Goal: Task Accomplishment & Management: Manage account settings

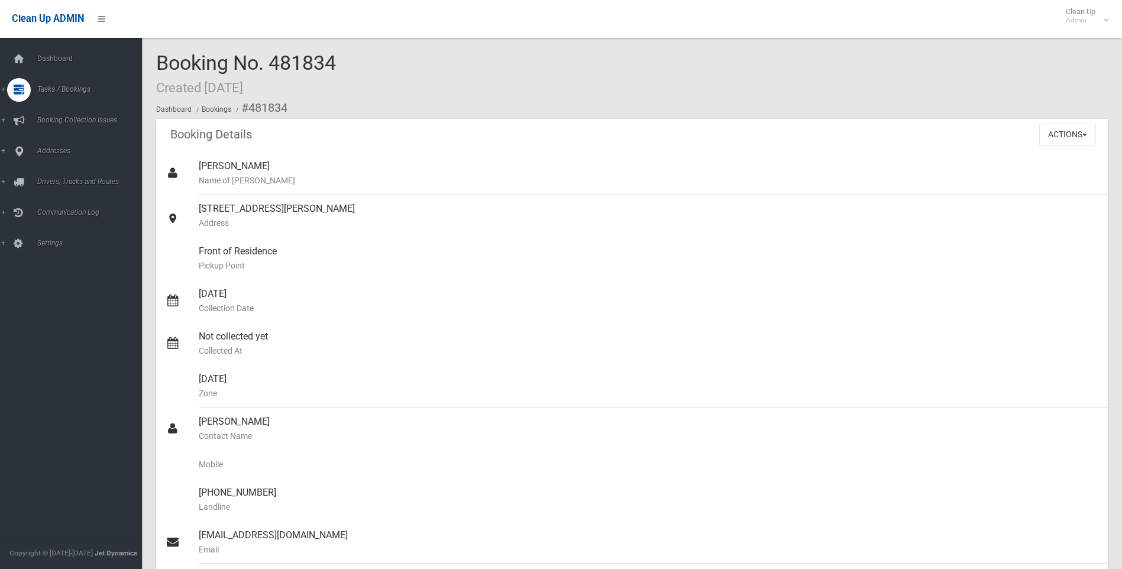
scroll to position [592, 0]
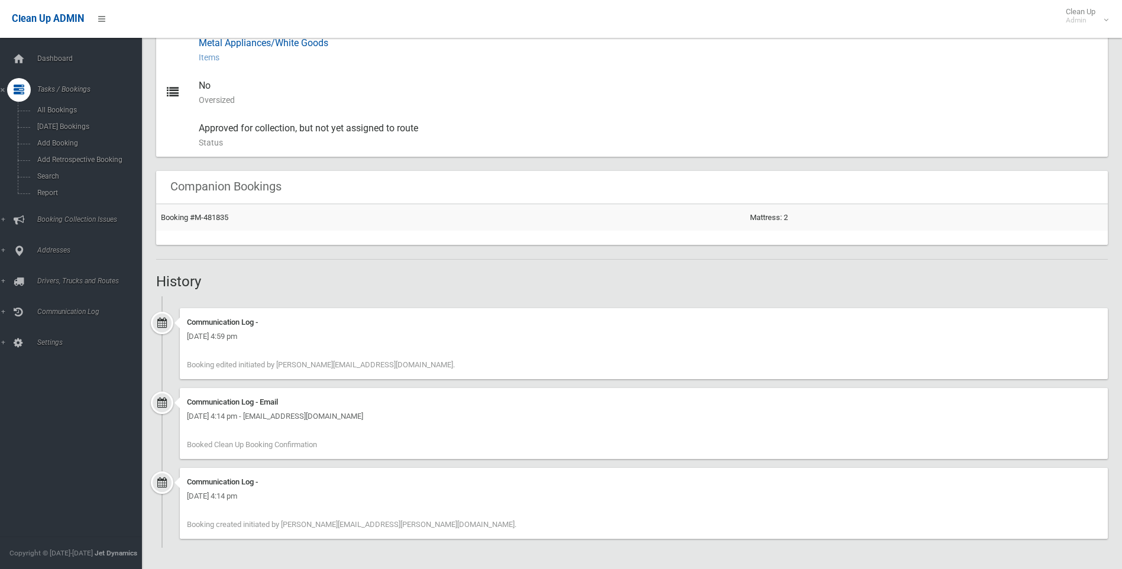
click at [288, 66] on div "Household Furniture Electronics Household Goods/Loose Items* Garden Waste* Meta…" at bounding box center [649, 21] width 900 height 99
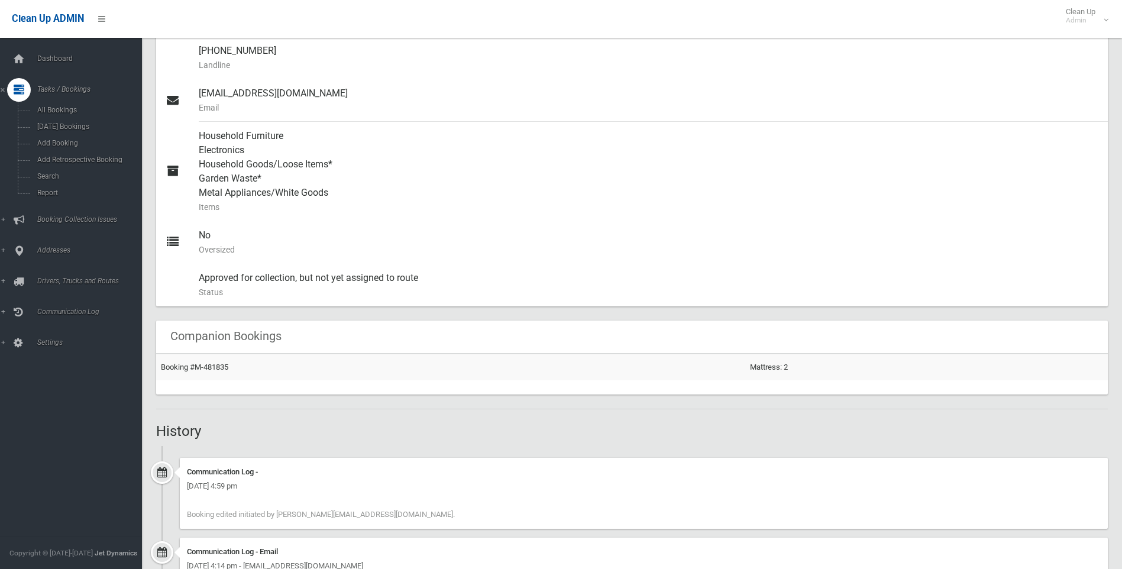
scroll to position [237, 0]
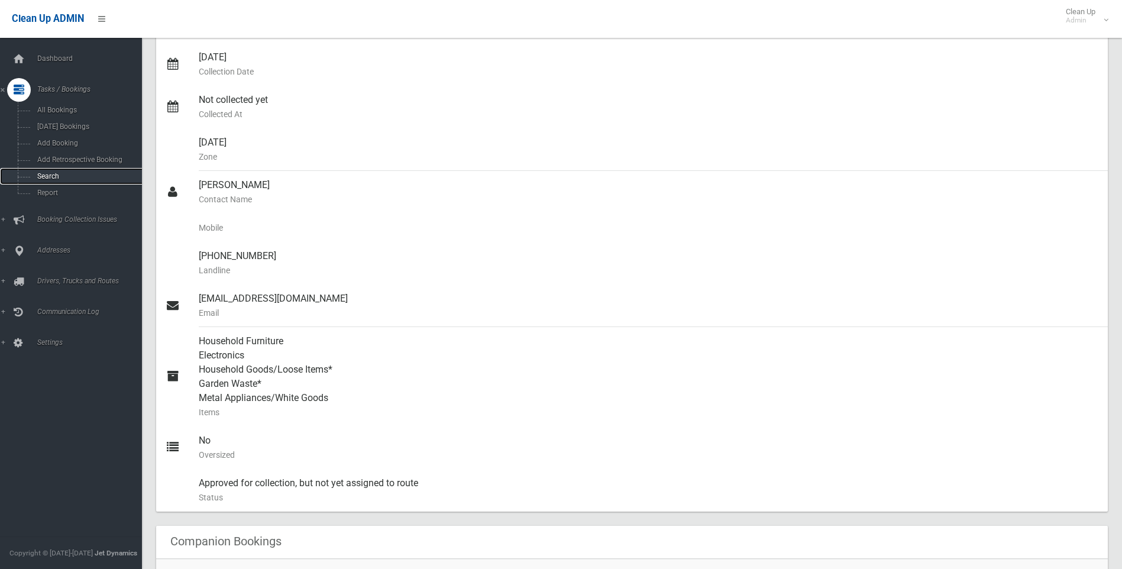
click at [46, 170] on link "Search" at bounding box center [75, 176] width 151 height 17
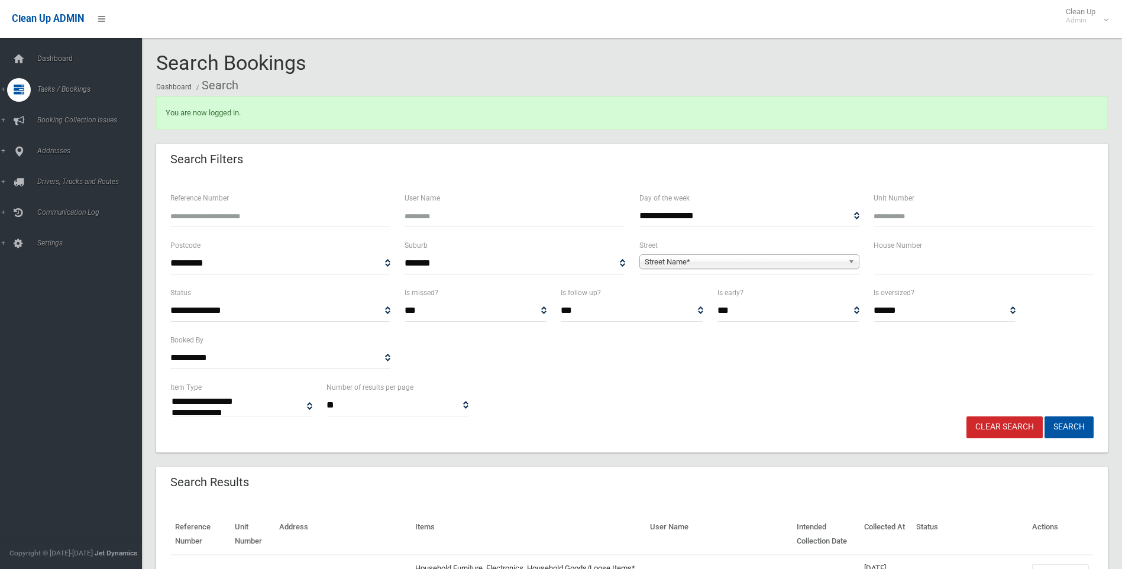
select select
click at [680, 257] on span "Street Name*" at bounding box center [744, 262] width 199 height 14
type input "*******"
click at [680, 309] on li "Windsor Road (PADSTOW 2211)" at bounding box center [750, 309] width 214 height 15
click at [889, 265] on input "text" at bounding box center [984, 264] width 220 height 22
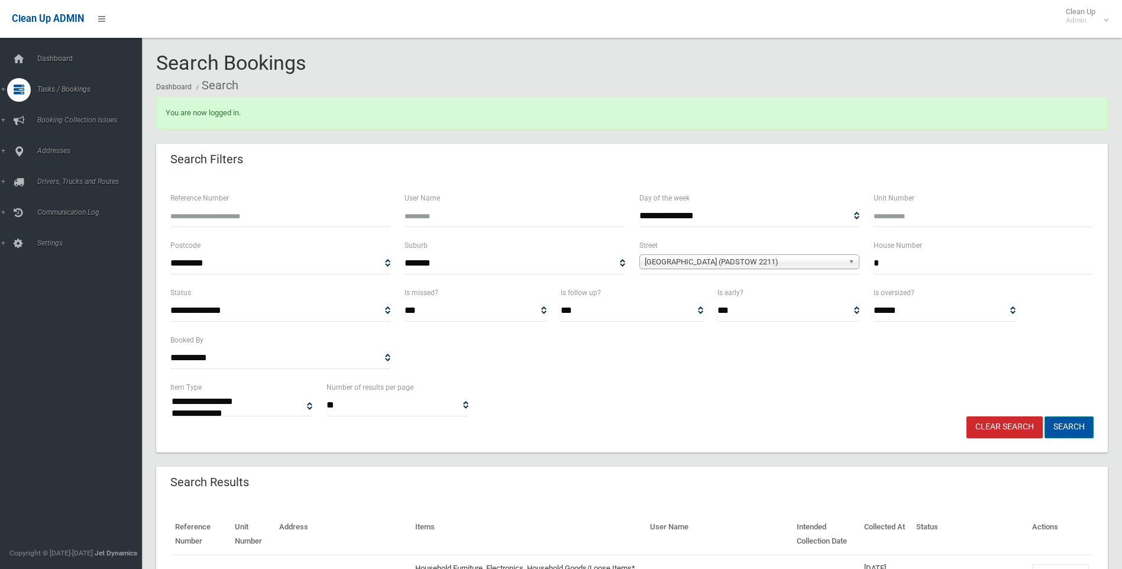
type input "*"
click at [1074, 422] on button "Search" at bounding box center [1069, 428] width 49 height 22
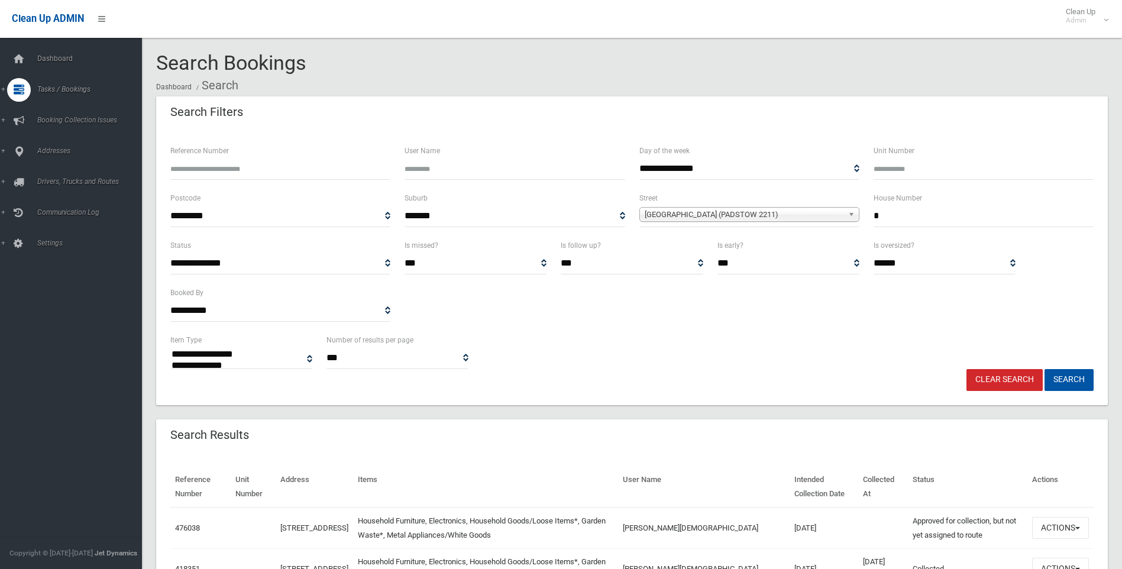
select select
click at [1076, 526] on button "Actions" at bounding box center [1060, 528] width 57 height 22
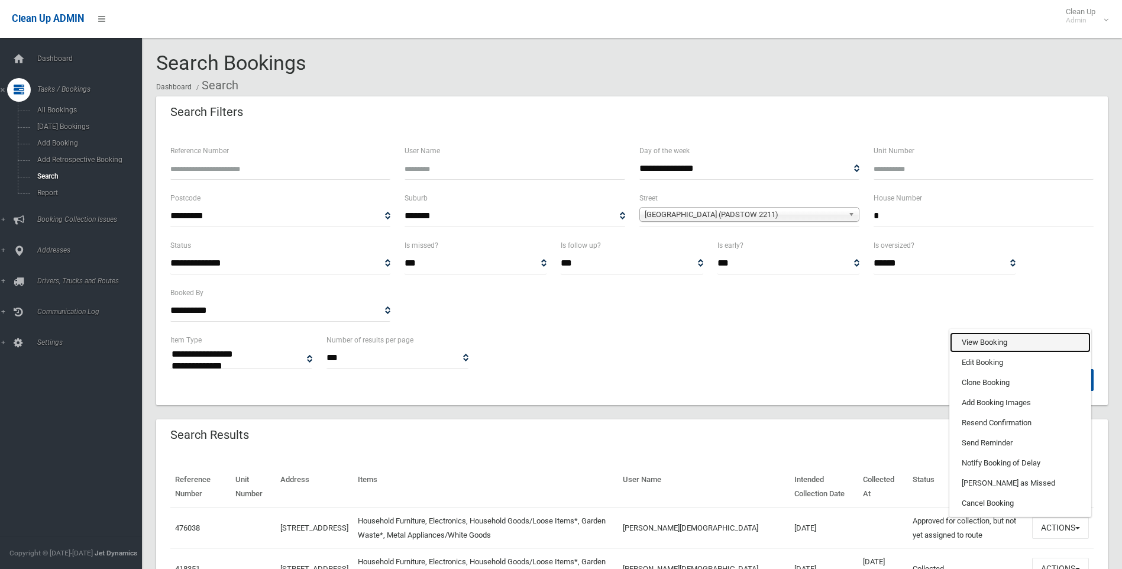
click at [981, 335] on link "View Booking" at bounding box center [1020, 342] width 141 height 20
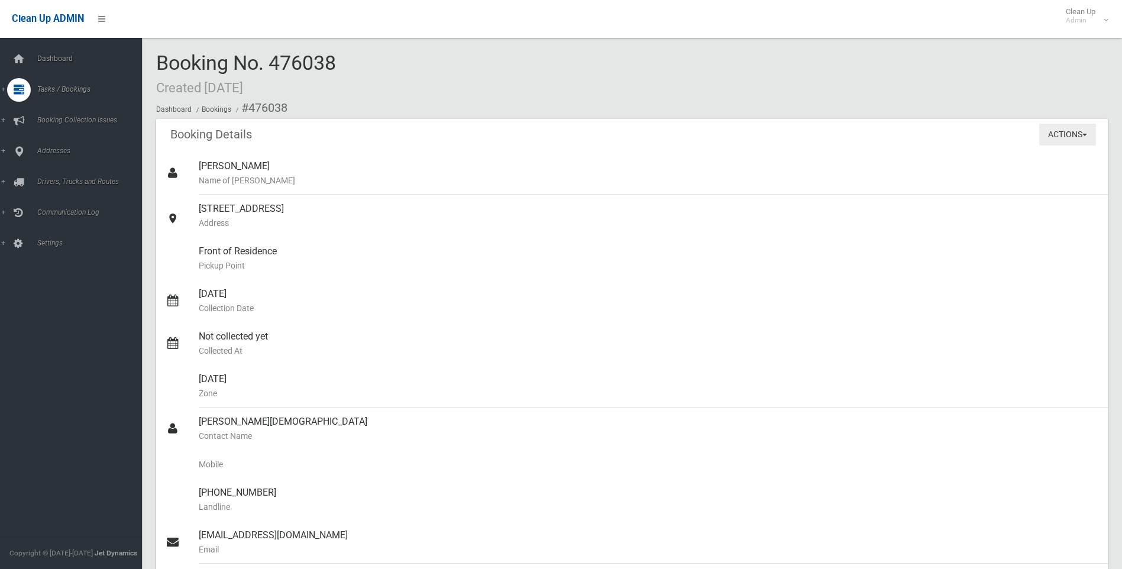
click at [1081, 134] on button "Actions" at bounding box center [1067, 135] width 57 height 22
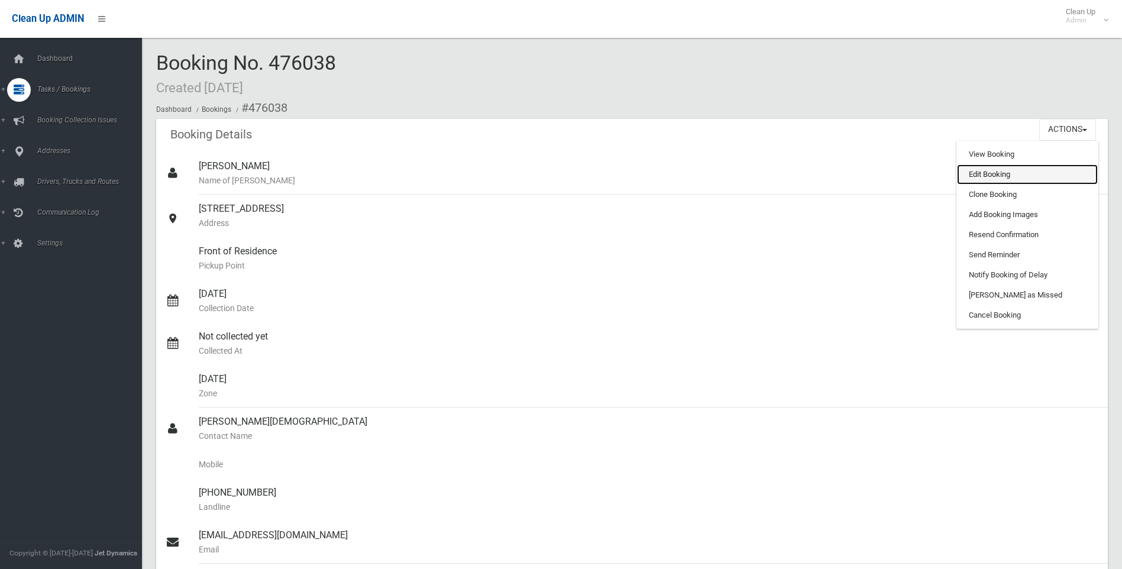
click at [1006, 173] on link "Edit Booking" at bounding box center [1027, 174] width 141 height 20
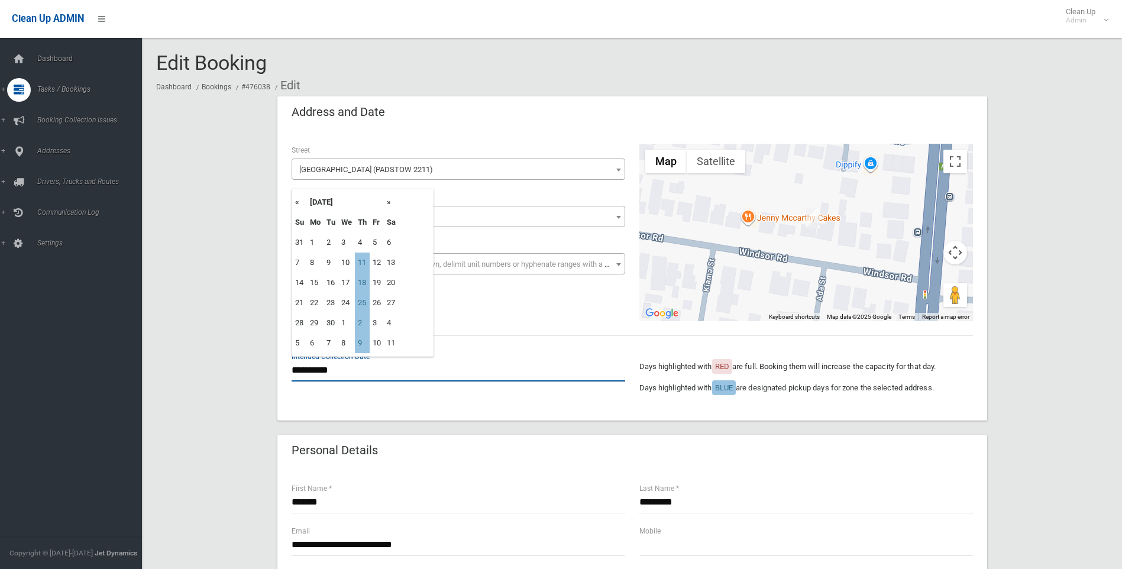
click at [324, 372] on input "**********" at bounding box center [459, 371] width 334 height 22
click at [362, 262] on td "11" at bounding box center [362, 263] width 15 height 20
type input "**********"
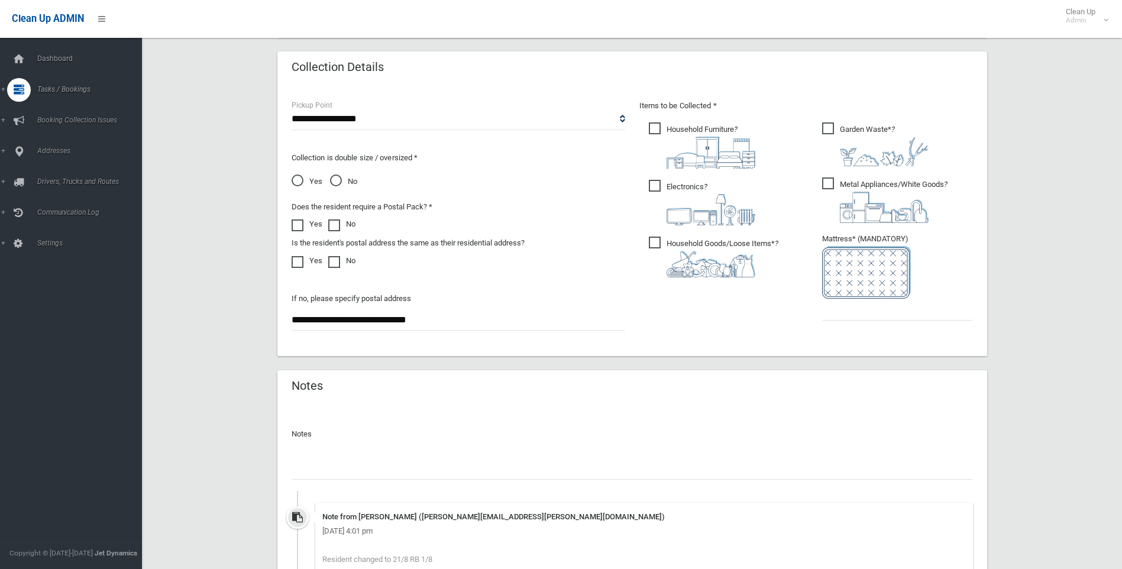
scroll to position [548, 0]
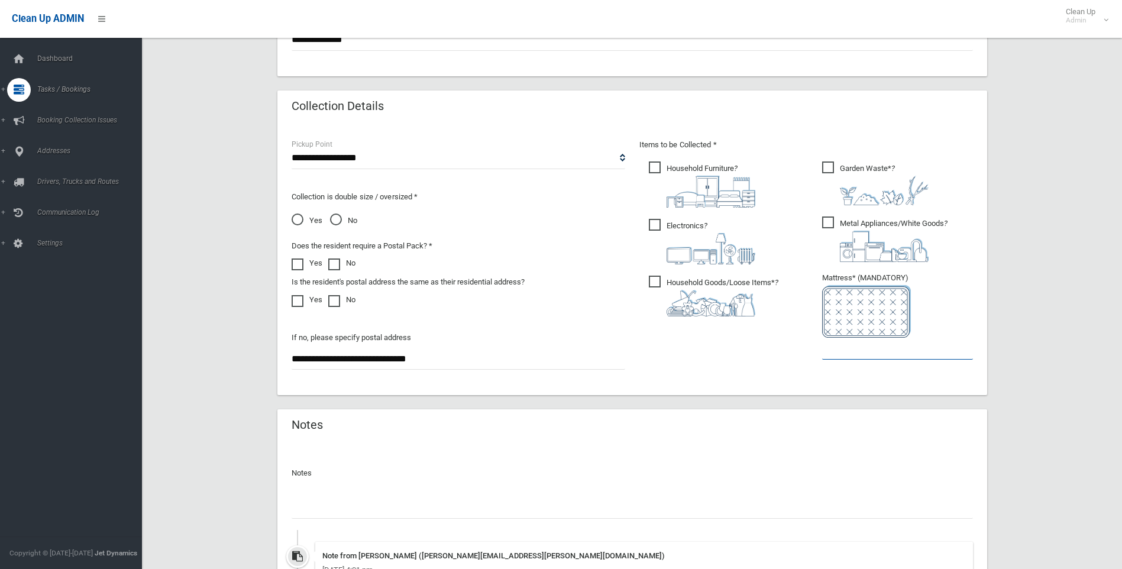
click at [834, 353] on input "text" at bounding box center [897, 349] width 151 height 22
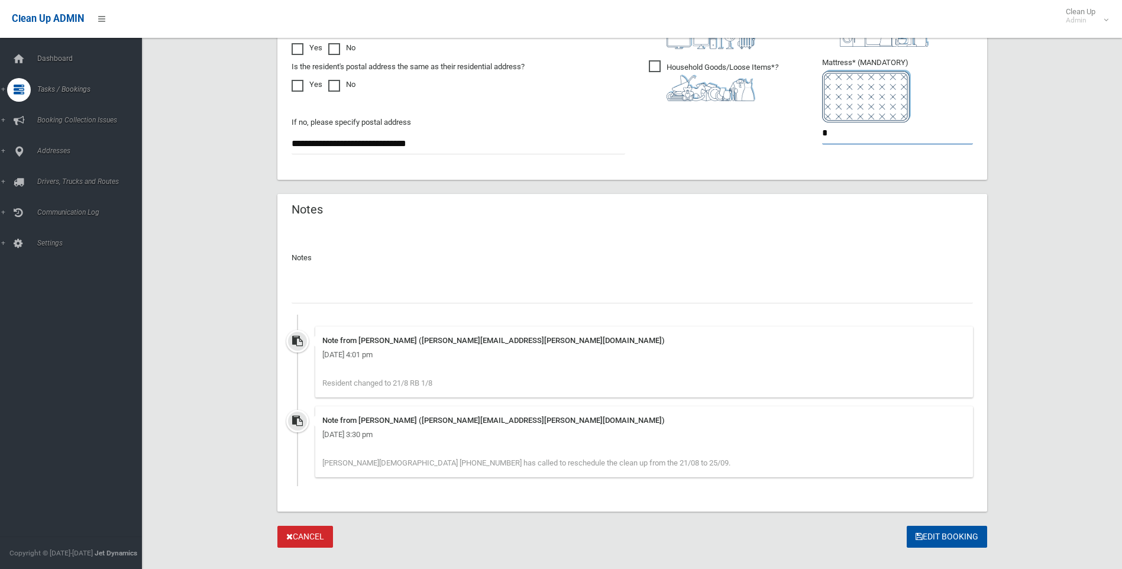
scroll to position [784, 0]
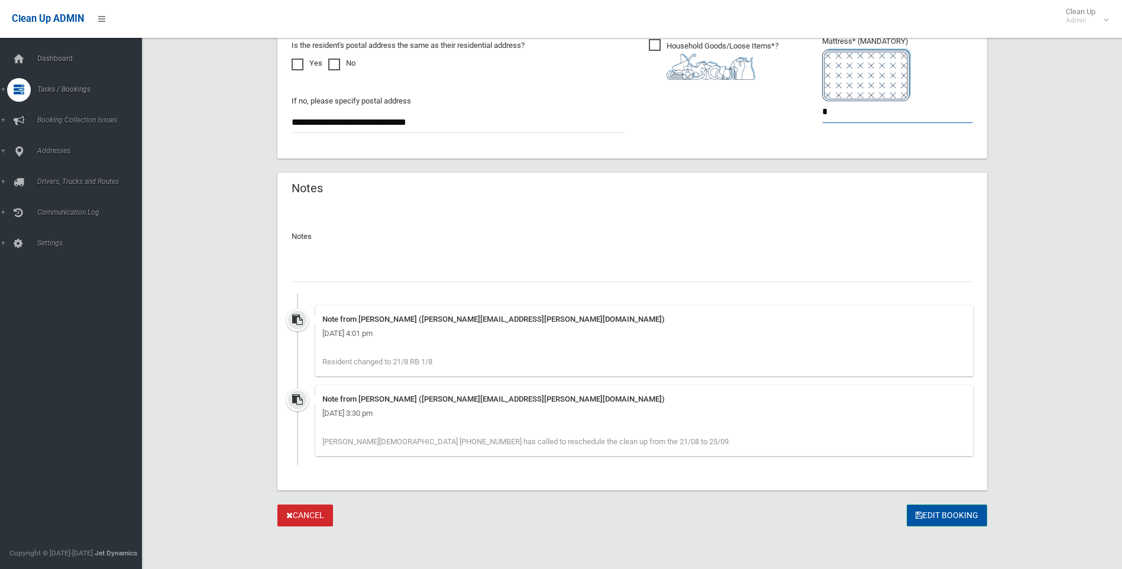
type input "*"
click at [947, 513] on button "Edit Booking" at bounding box center [947, 516] width 80 height 22
